Goal: Information Seeking & Learning: Learn about a topic

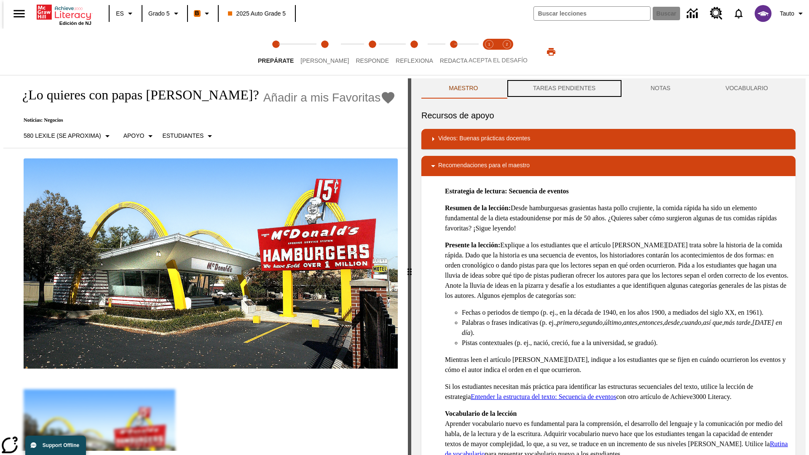
click at [563, 88] on button "TAREAS PENDIENTES" at bounding box center [565, 88] width 118 height 20
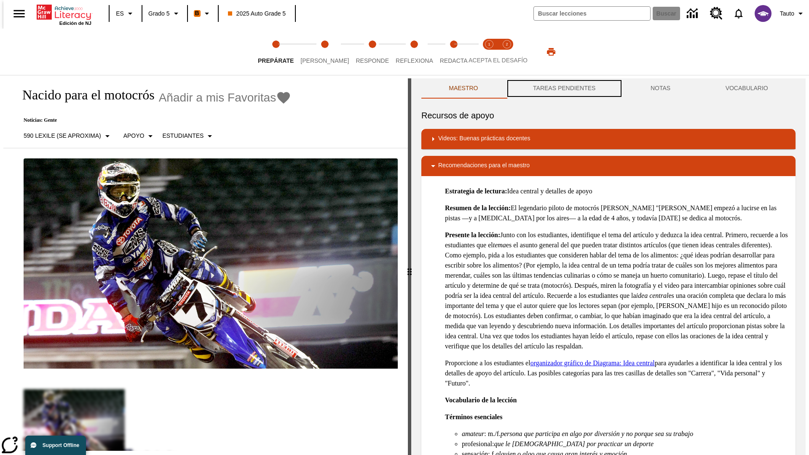
click at [563, 88] on button "TAREAS PENDIENTES" at bounding box center [565, 88] width 118 height 20
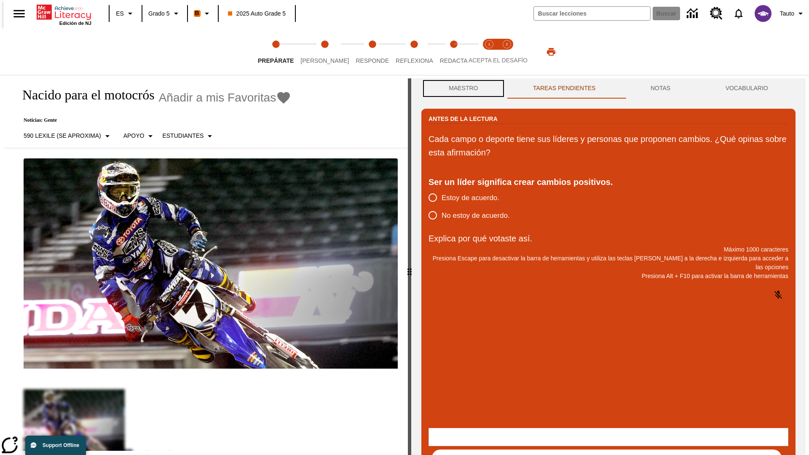
scroll to position [0, 0]
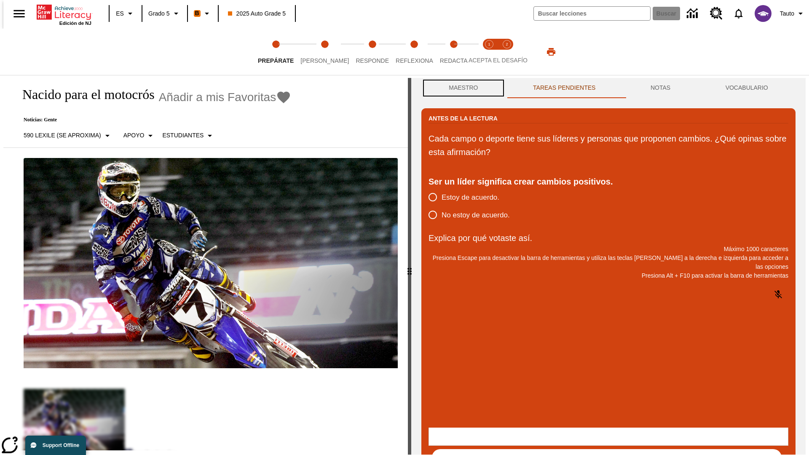
click at [461, 88] on button "Maestro" at bounding box center [463, 88] width 84 height 20
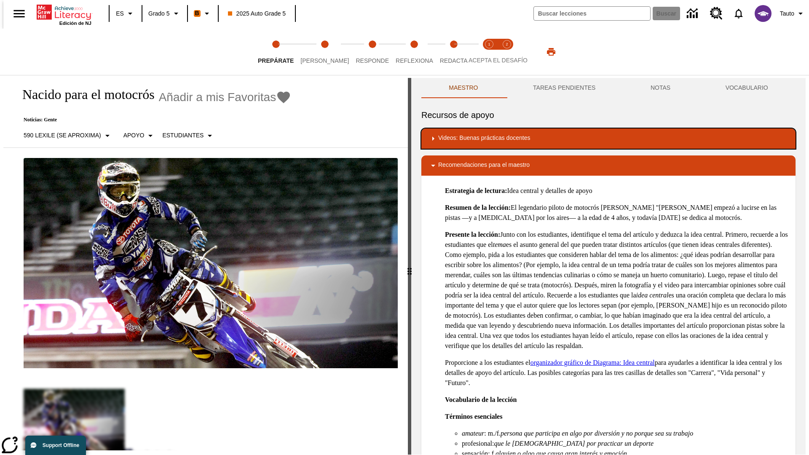
click at [608, 139] on div "Videos: Buenas prácticas docentes" at bounding box center [608, 139] width 361 height 10
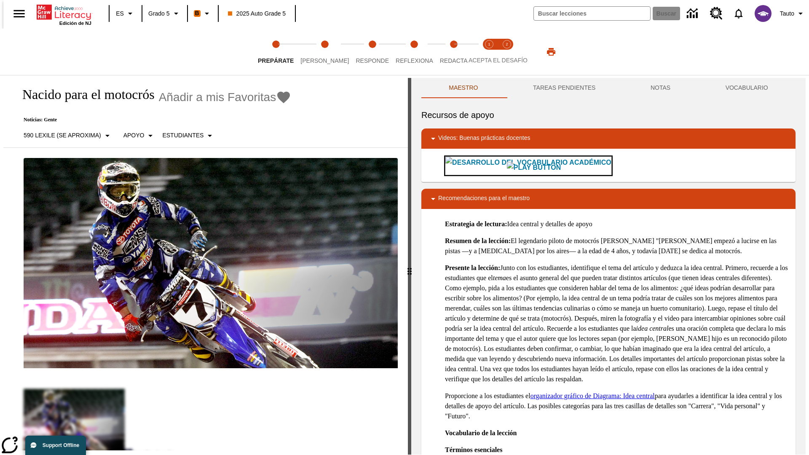
click at [507, 166] on img "Desarrollo del vocabulario académico" at bounding box center [534, 168] width 54 height 12
click at [318, 52] on span "[PERSON_NAME]" at bounding box center [324, 57] width 48 height 15
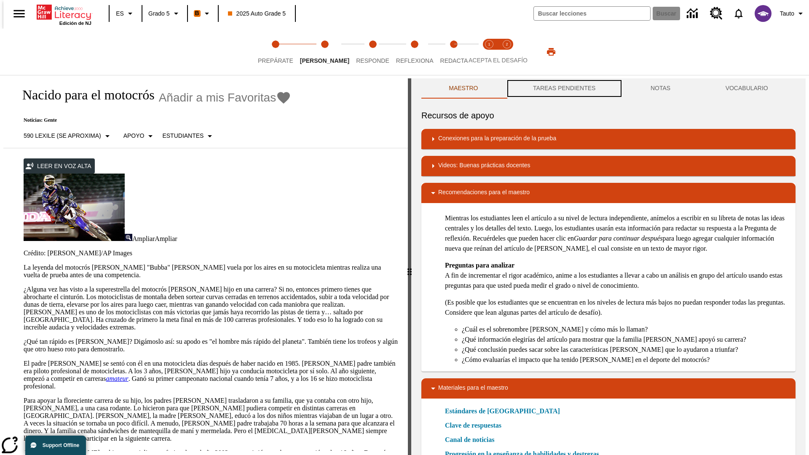
scroll to position [0, 0]
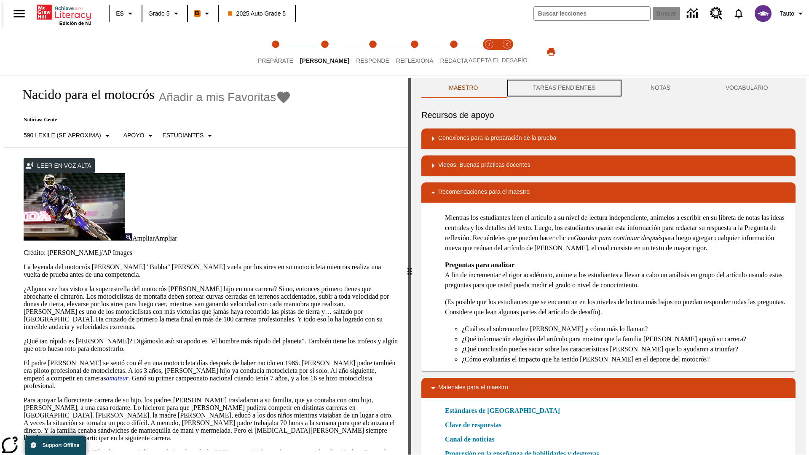
click at [563, 88] on button "TAREAS PENDIENTES" at bounding box center [565, 88] width 118 height 20
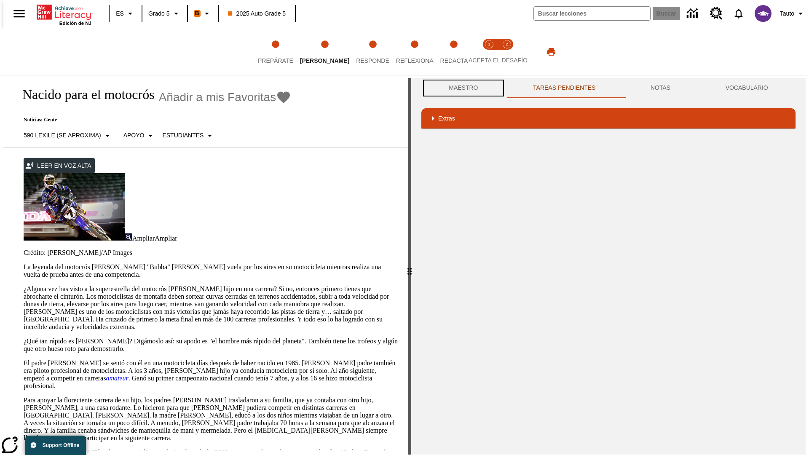
click at [461, 88] on button "Maestro" at bounding box center [463, 88] width 84 height 20
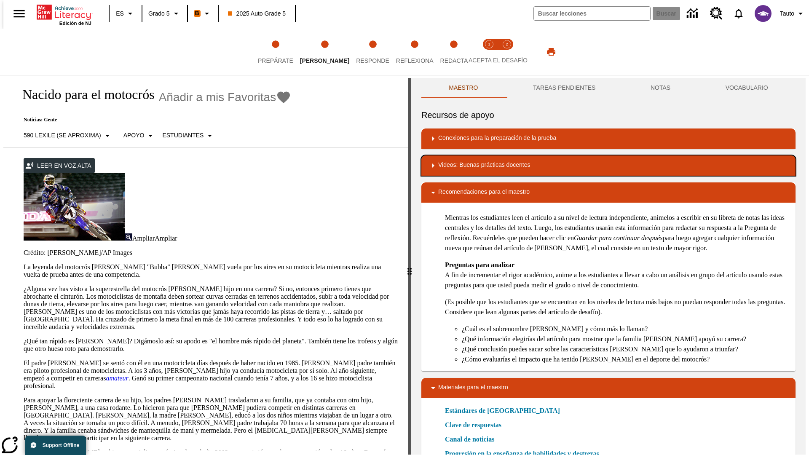
click at [608, 166] on div "Videos: Buenas prácticas docentes" at bounding box center [608, 165] width 361 height 10
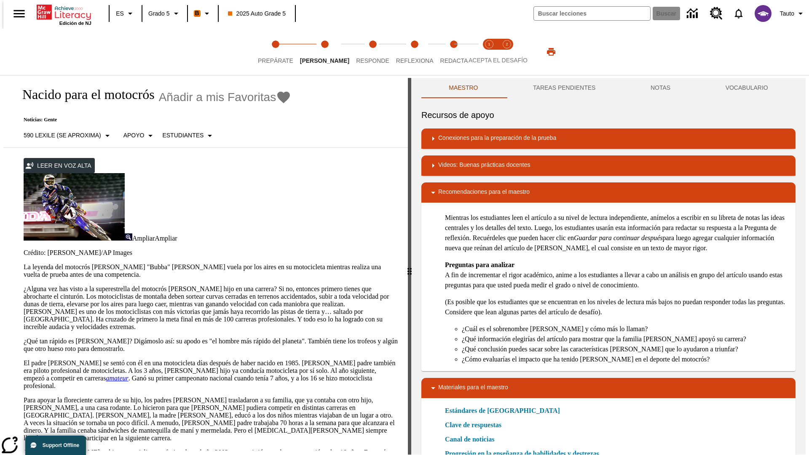
click at [469, 189] on img "Summarization" at bounding box center [489, 201] width 40 height 24
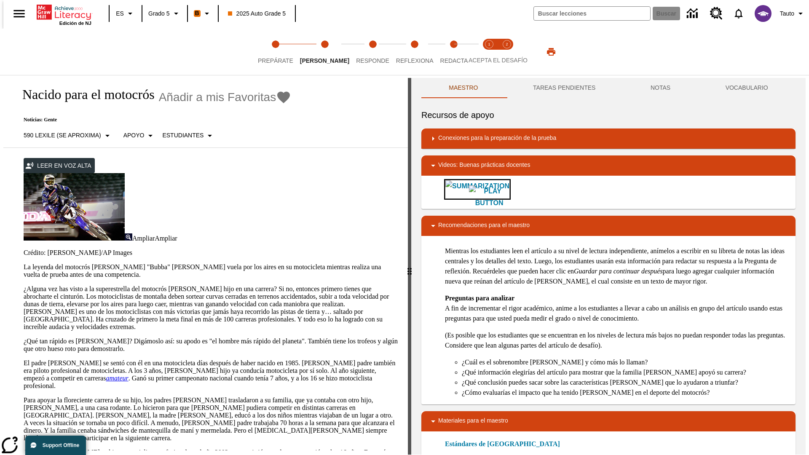
scroll to position [0, 0]
click at [489, 52] on span "Acepta el desafío lee step 1 of 2" at bounding box center [489, 57] width 11 height 15
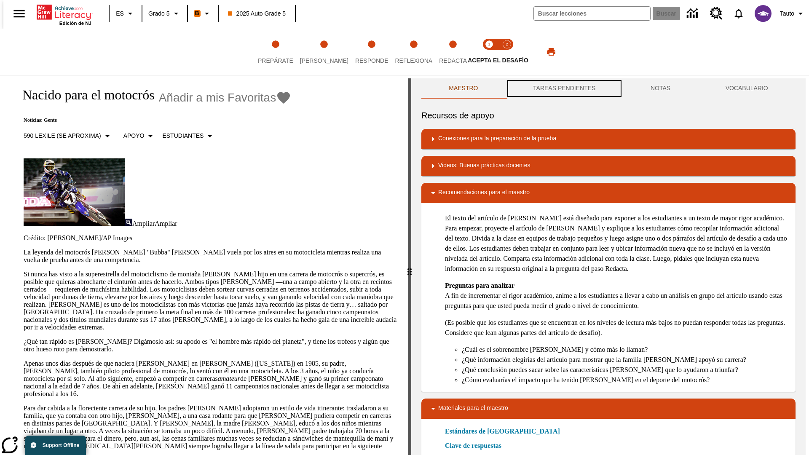
scroll to position [0, 0]
